Goal: Use online tool/utility: Use online tool/utility

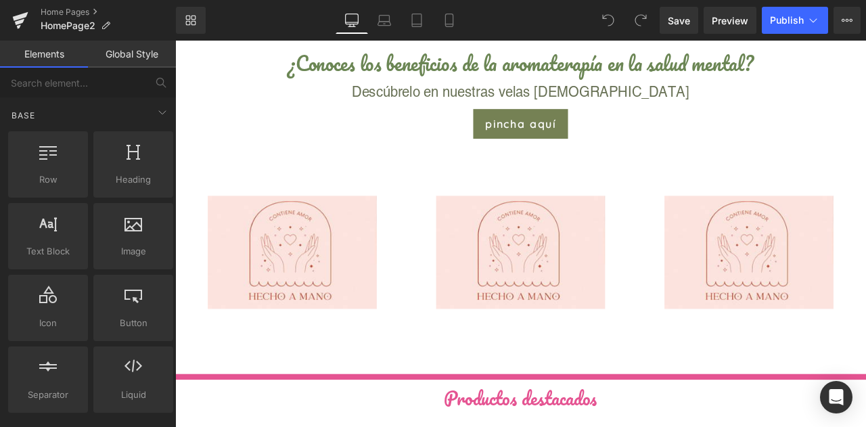
scroll to position [871, 0]
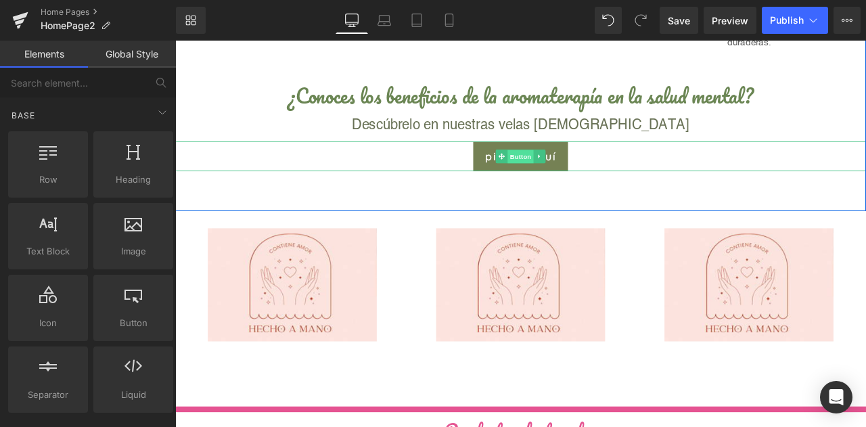
click at [582, 179] on span "Button" at bounding box center [584, 178] width 31 height 16
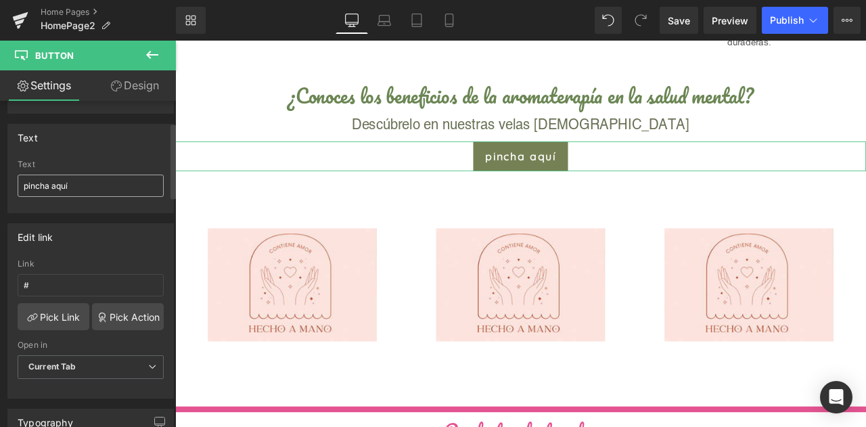
scroll to position [97, 0]
click at [68, 302] on link "Pick Link" at bounding box center [54, 315] width 72 height 27
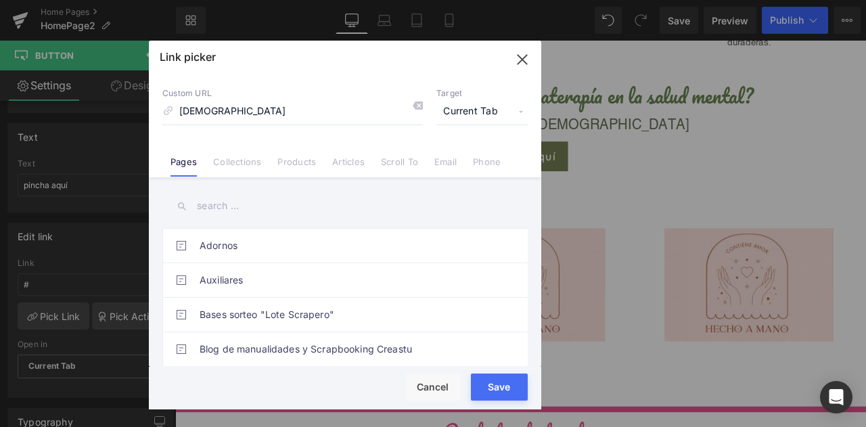
type input "[DEMOGRAPHIC_DATA]"
click at [272, 218] on input "text" at bounding box center [344, 206] width 365 height 30
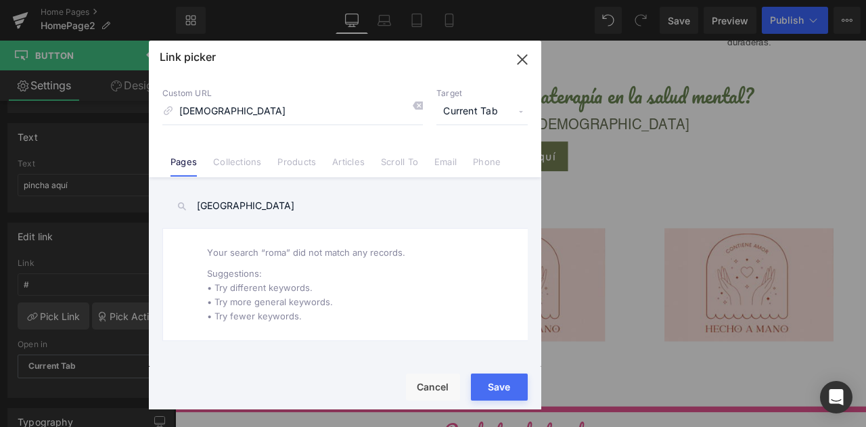
type input "[GEOGRAPHIC_DATA]"
click at [299, 113] on input "[DEMOGRAPHIC_DATA]" at bounding box center [292, 112] width 260 height 26
type input "a"
click at [234, 211] on input "[GEOGRAPHIC_DATA]" at bounding box center [344, 206] width 365 height 30
type input "r"
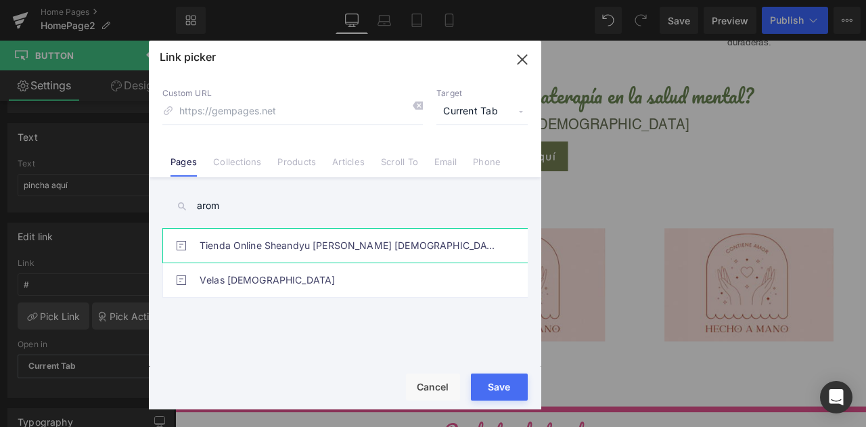
type input "arom"
click at [229, 243] on link "Tienda Online Sheandyu [PERSON_NAME] [DEMOGRAPHIC_DATA] Artesanales" at bounding box center [348, 246] width 298 height 34
click at [502, 385] on button "Save" at bounding box center [499, 386] width 57 height 27
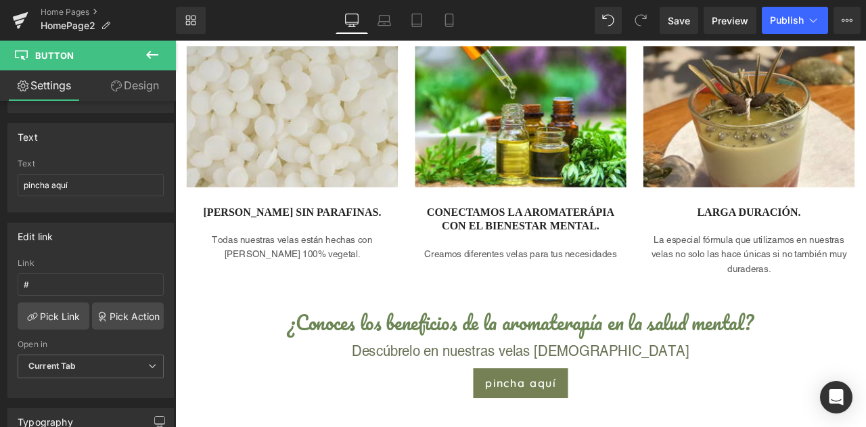
scroll to position [515, 0]
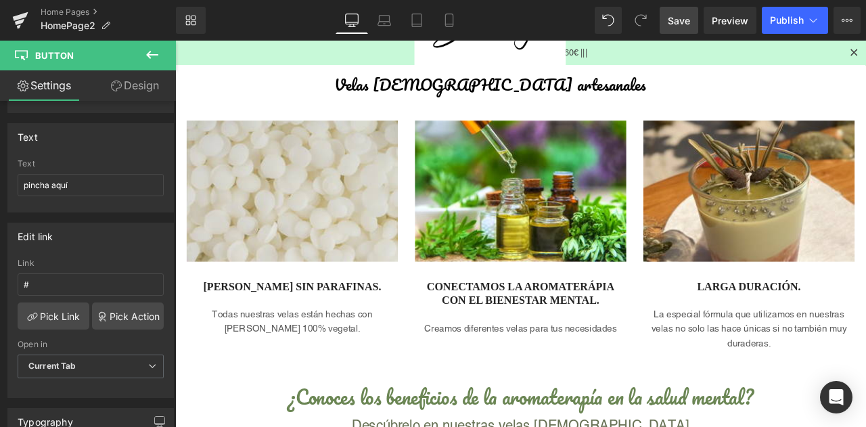
drag, startPoint x: 672, startPoint y: 13, endPoint x: 477, endPoint y: 126, distance: 226.0
click at [672, 14] on span "Save" at bounding box center [678, 21] width 22 height 14
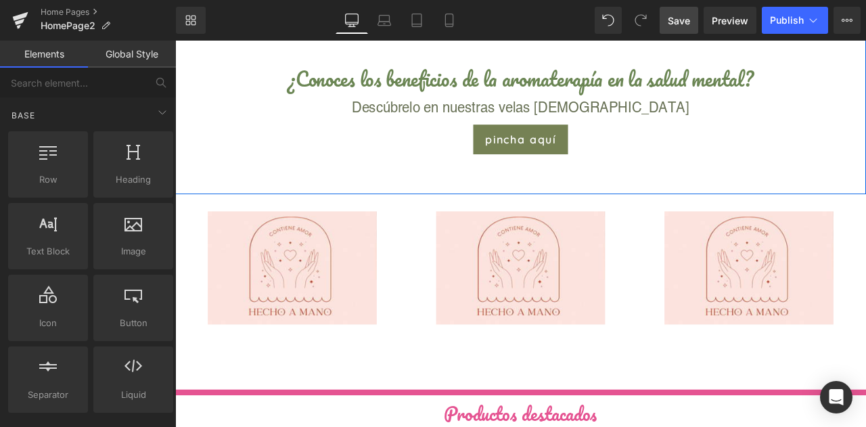
scroll to position [891, 0]
